Goal: Find contact information

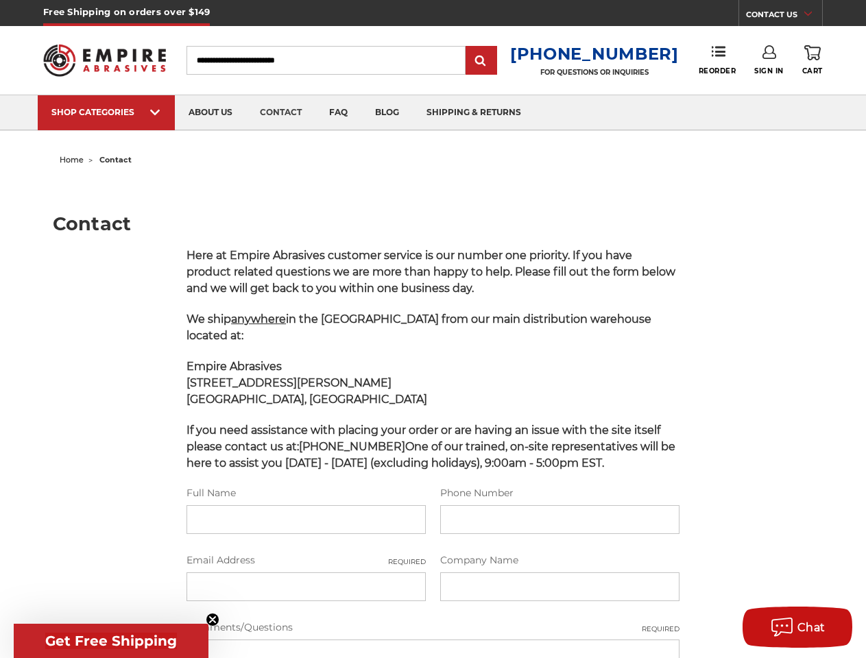
click at [433, 329] on p "We ship anywhere in the [GEOGRAPHIC_DATA] from our main distribution warehouse …" at bounding box center [433, 327] width 493 height 33
click at [785, 16] on link "CONTACT US" at bounding box center [784, 16] width 76 height 19
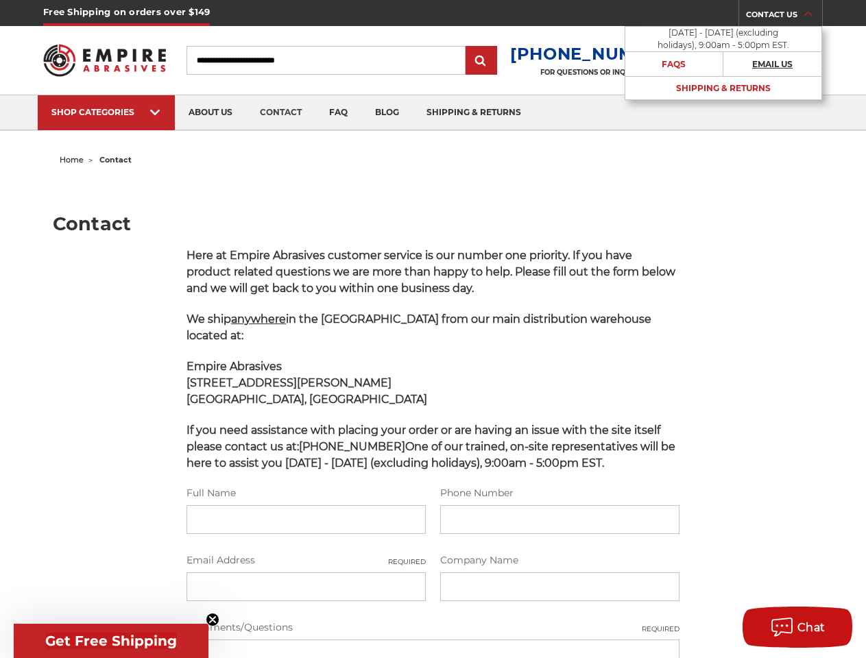
click at [760, 60] on link "Email Us" at bounding box center [773, 64] width 98 height 24
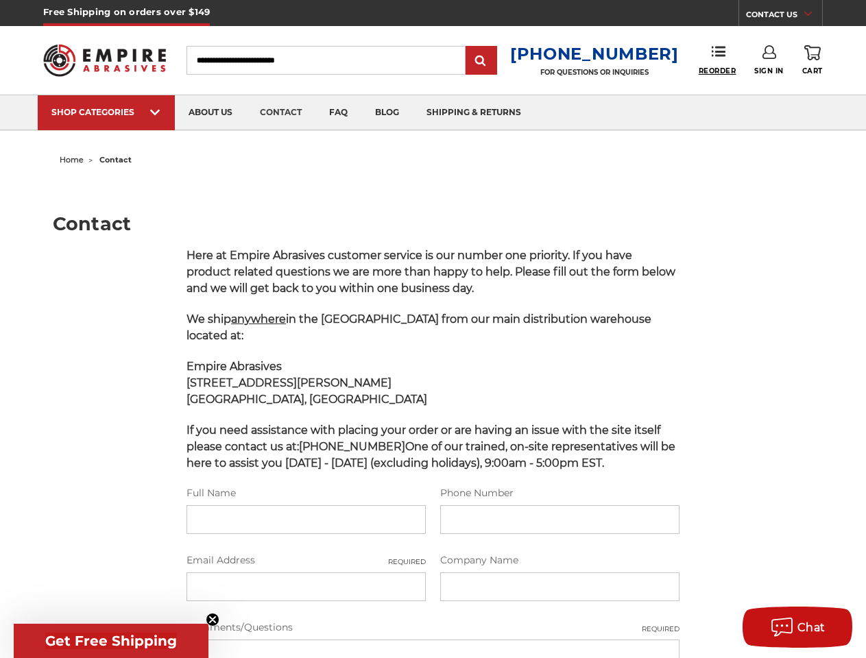
click at [717, 71] on span "Reorder" at bounding box center [718, 71] width 38 height 9
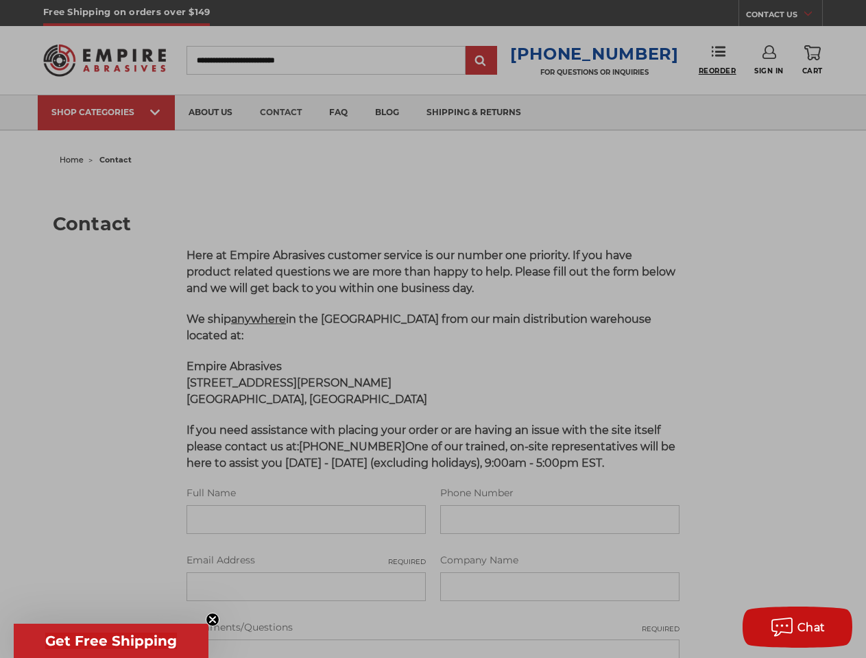
click at [778, 60] on div at bounding box center [433, 329] width 866 height 658
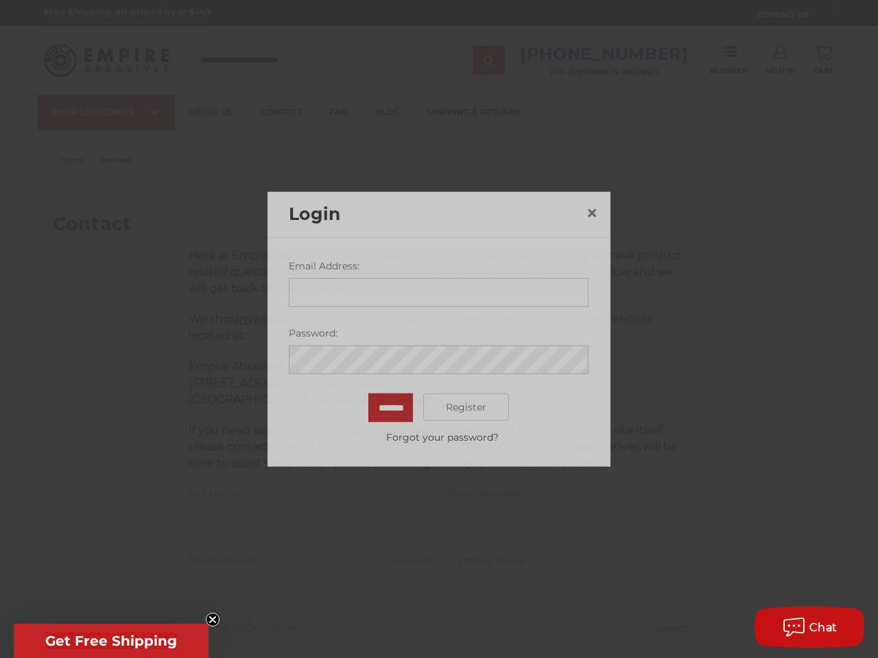
click at [769, 60] on div at bounding box center [439, 329] width 878 height 658
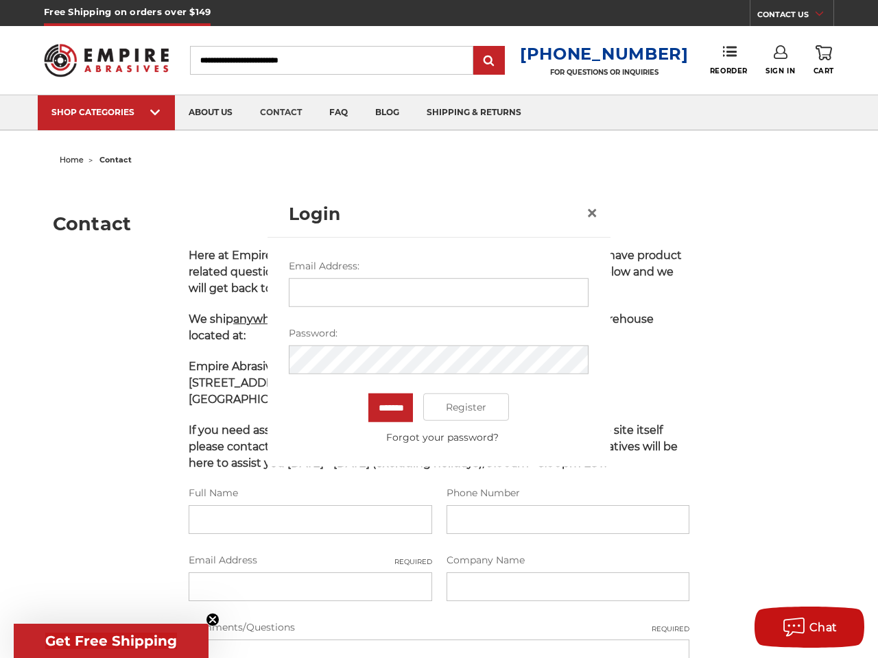
click at [769, 71] on span "Sign In" at bounding box center [779, 71] width 29 height 9
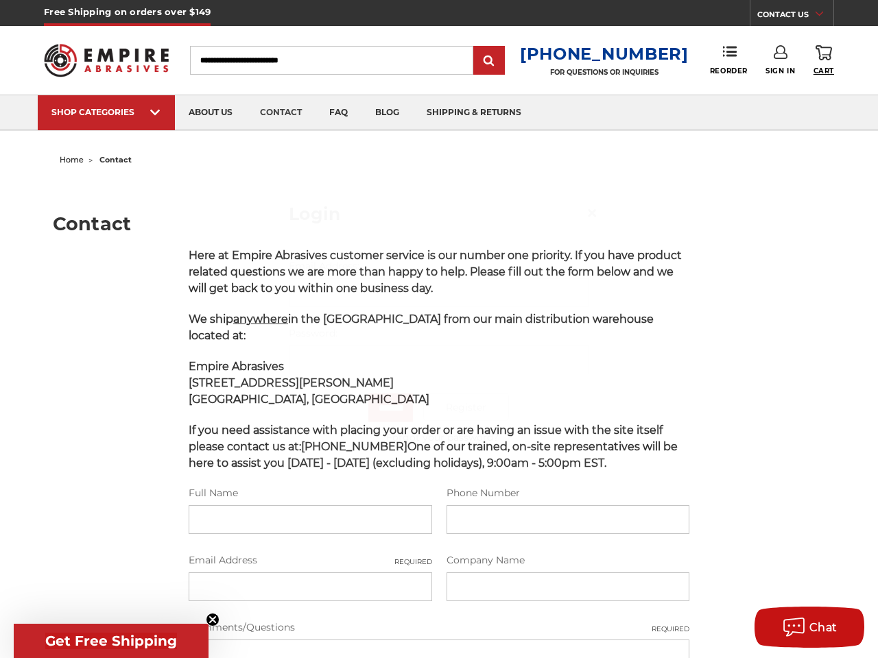
click at [813, 71] on span "Cart" at bounding box center [823, 71] width 21 height 9
